Goal: Transaction & Acquisition: Purchase product/service

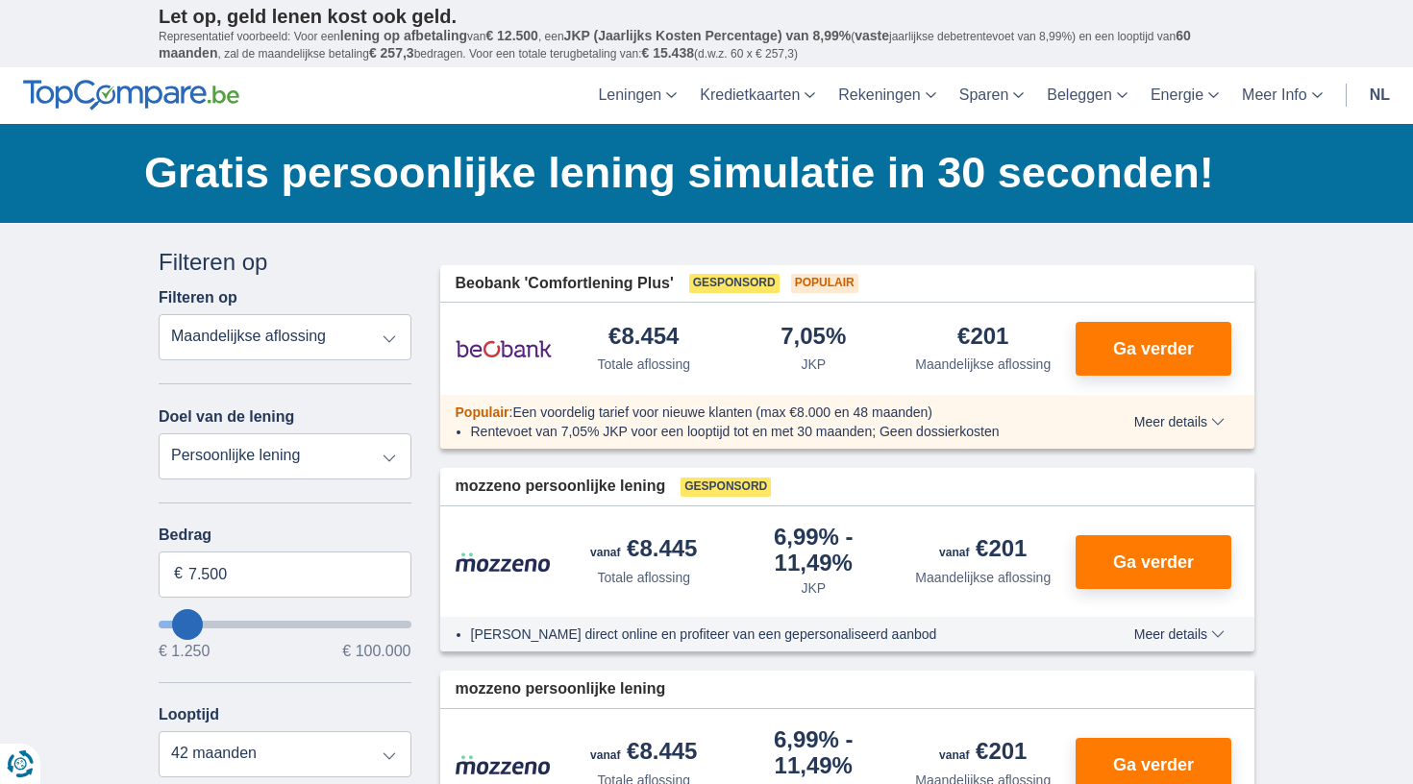
select select "education"
type input "7.500"
type input "7250"
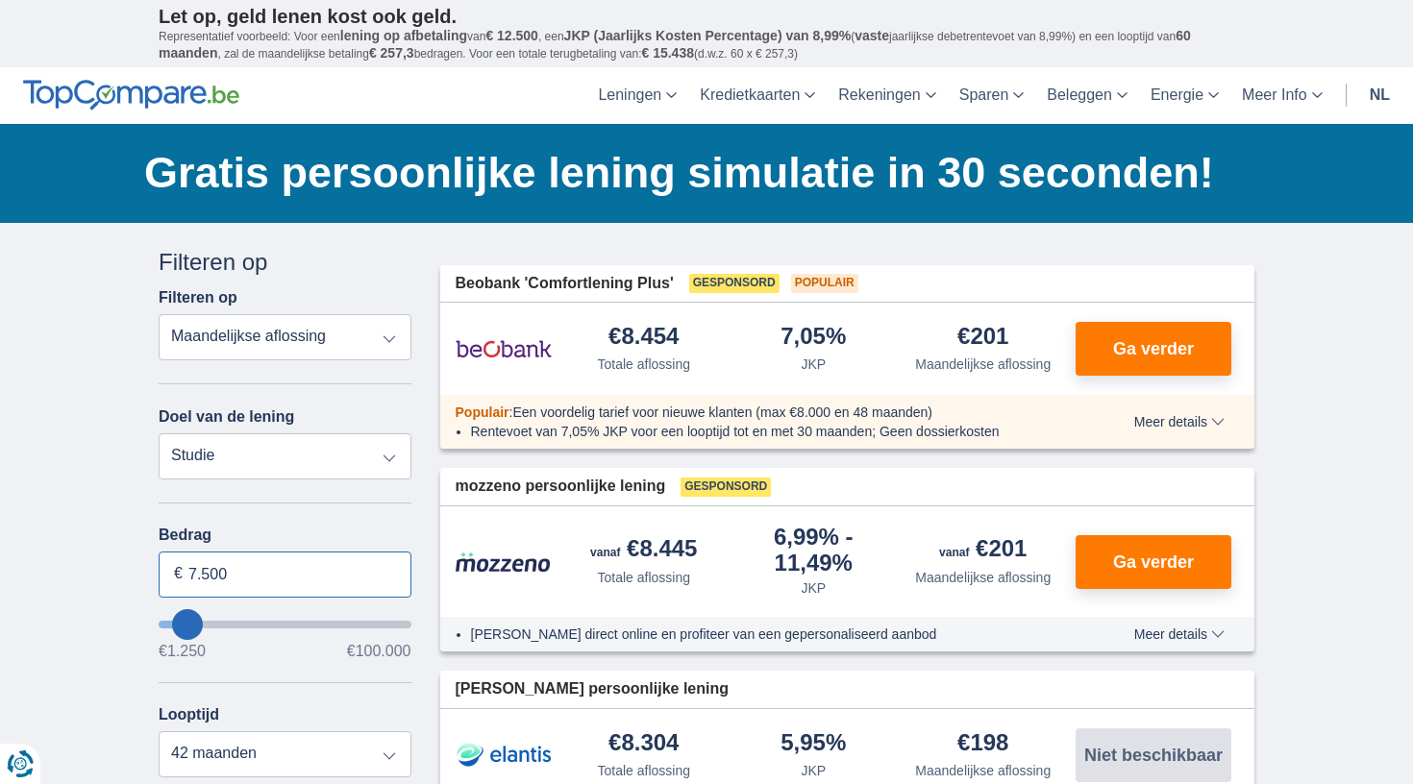
click at [259, 573] on input "7.500" at bounding box center [285, 575] width 253 height 46
type input "7"
type input "15.000"
type input "15250"
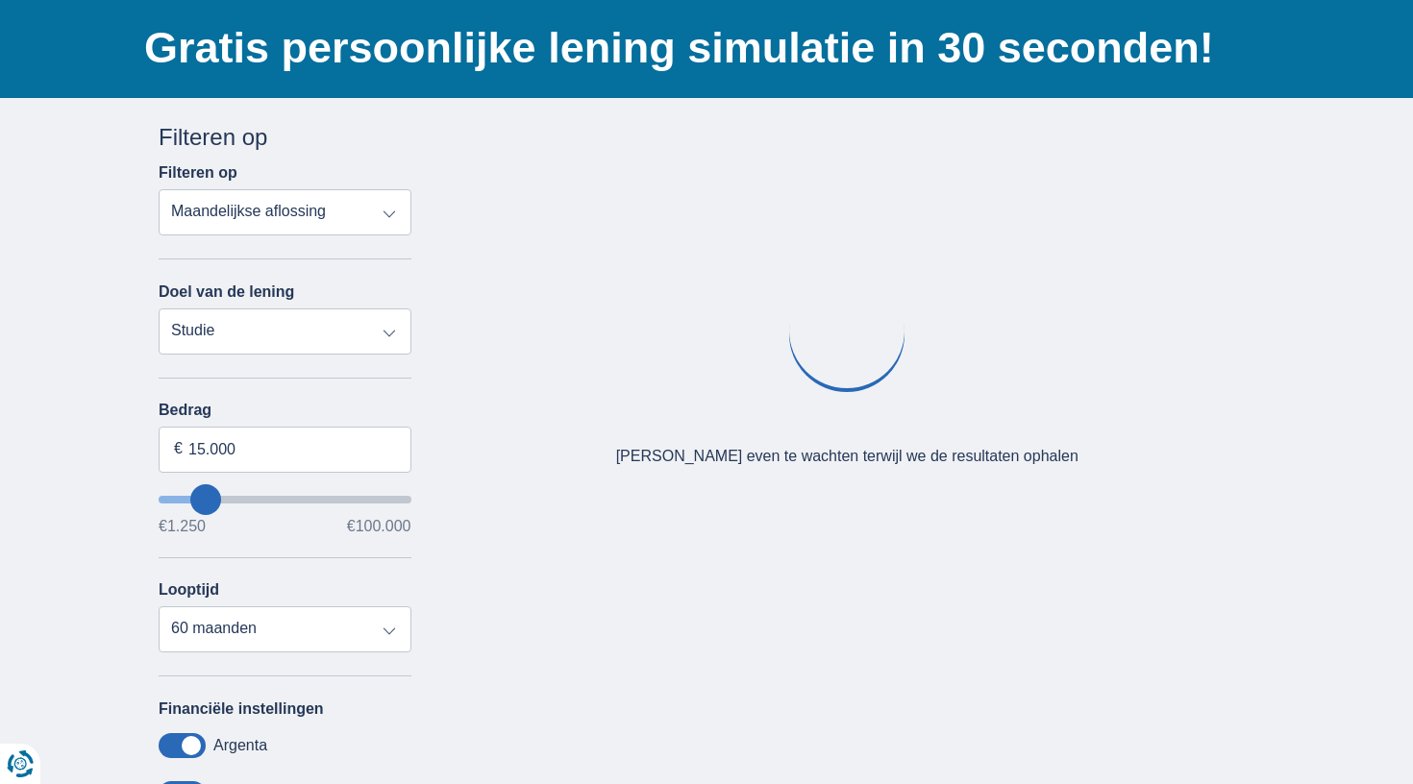
scroll to position [157, 0]
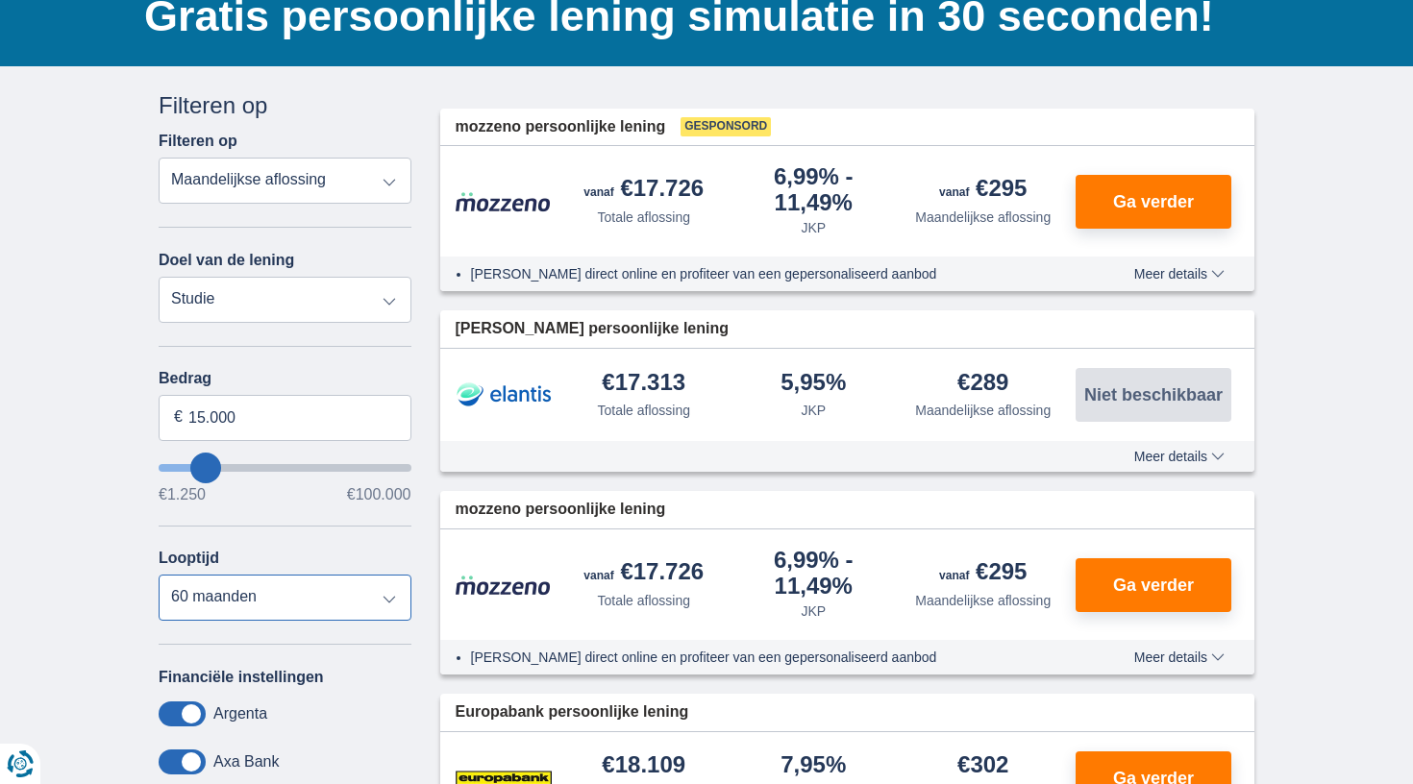
select select "24"
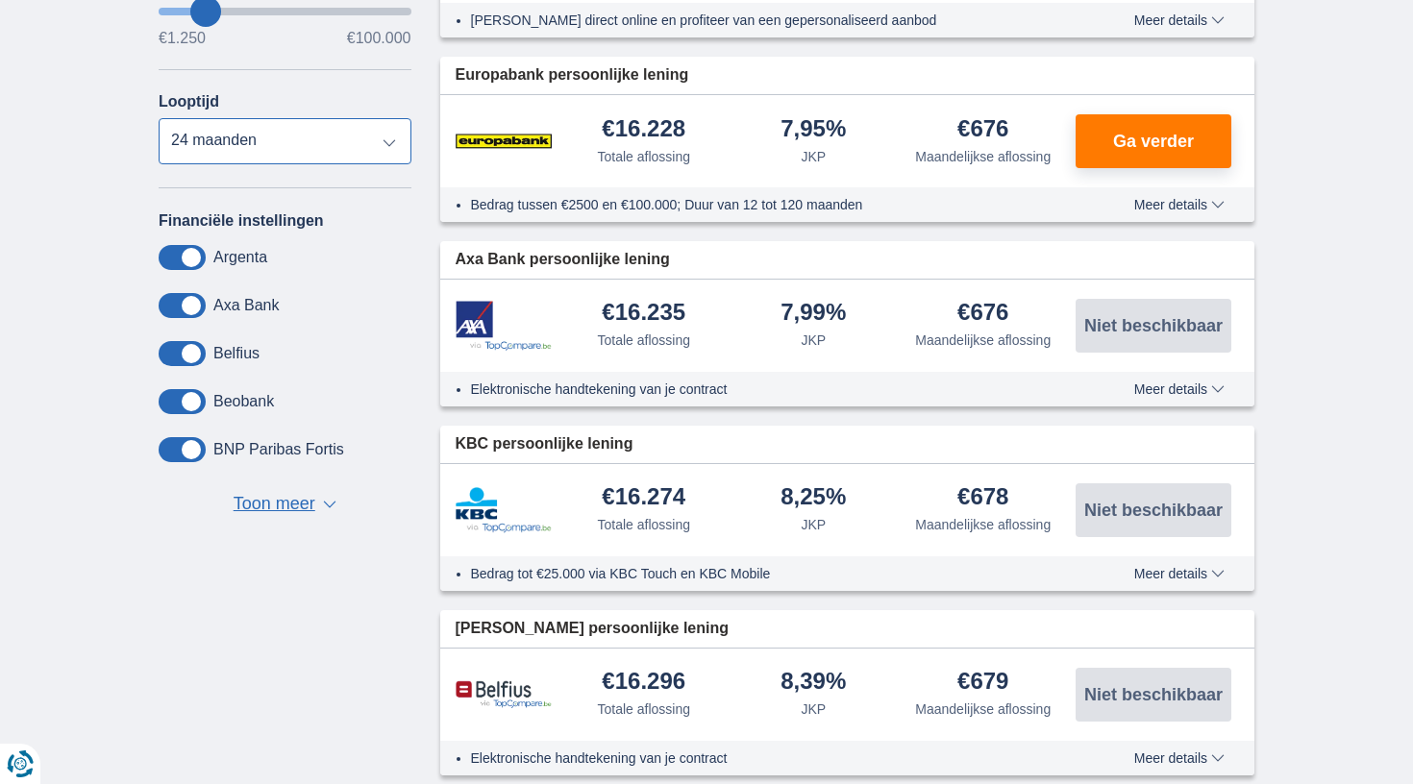
scroll to position [631, 0]
